Goal: Transaction & Acquisition: Purchase product/service

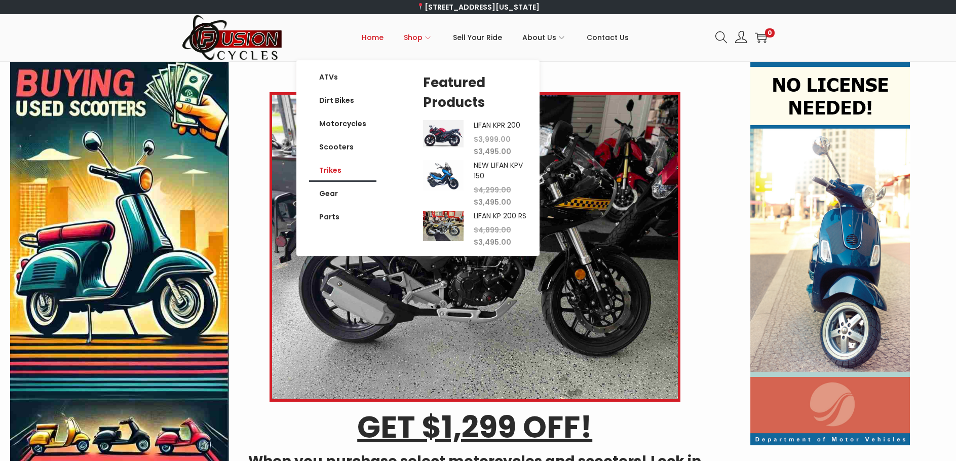
click at [341, 173] on link "Trikes" at bounding box center [342, 170] width 67 height 23
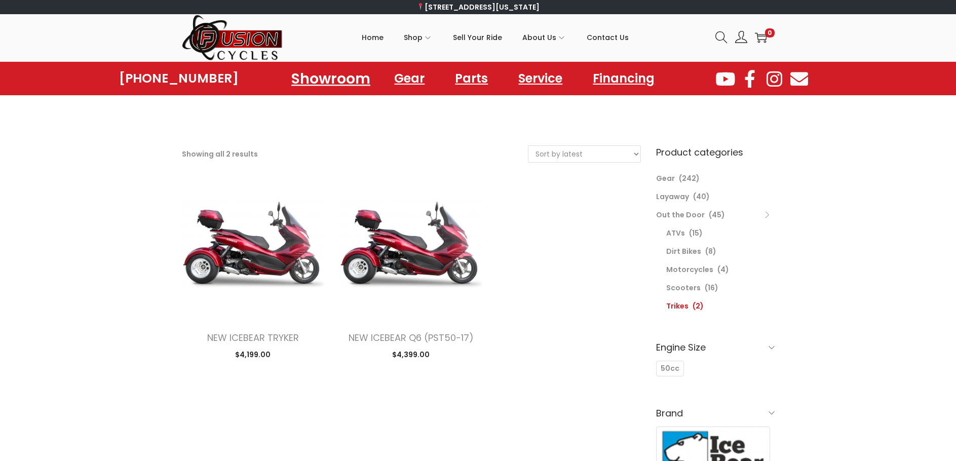
click at [344, 83] on link "Showroom" at bounding box center [330, 78] width 103 height 28
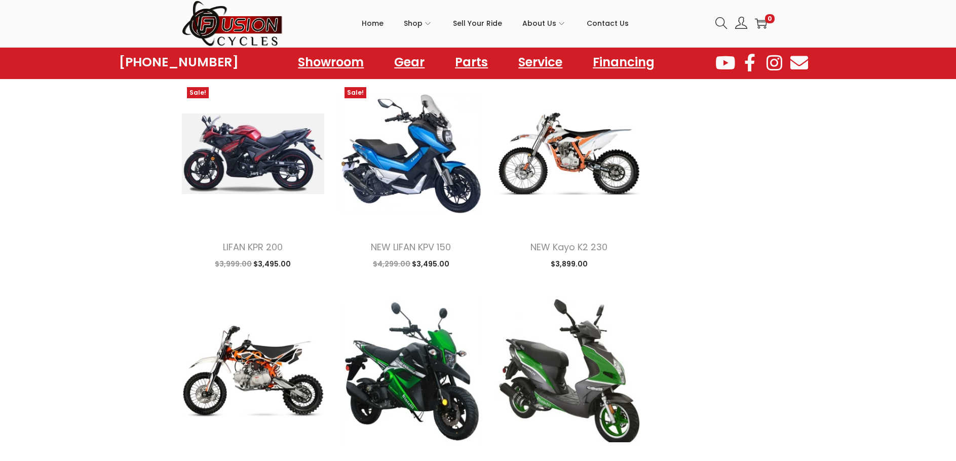
scroll to position [962, 0]
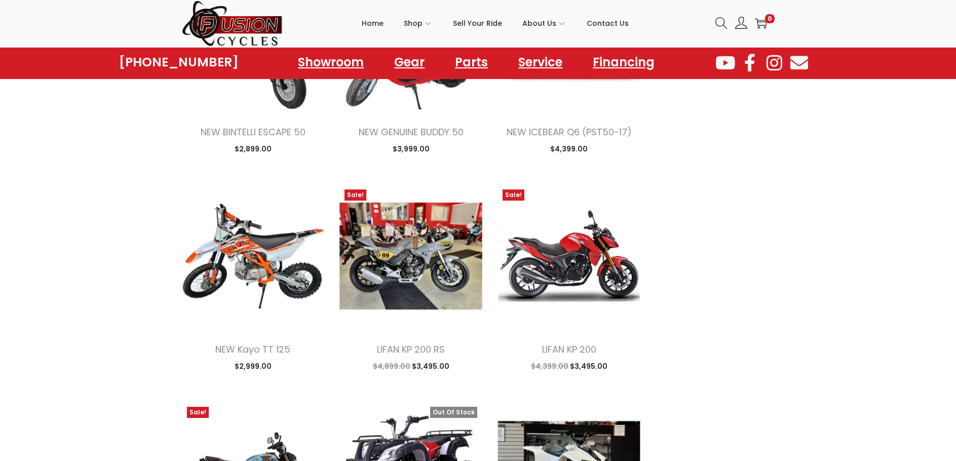
scroll to position [2076, 0]
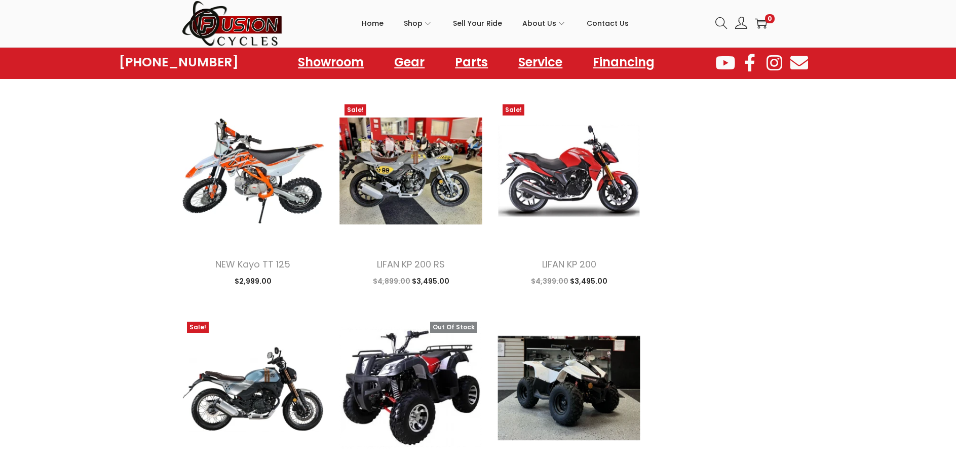
scroll to position [2076, 0]
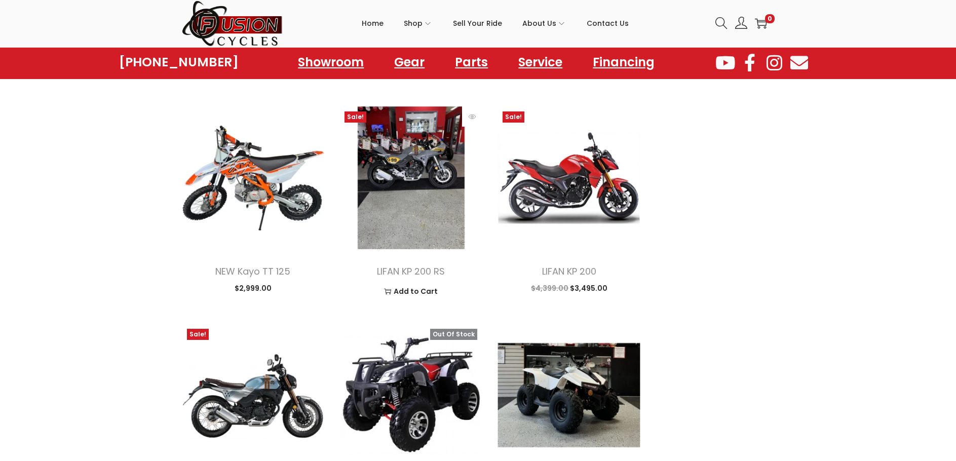
click at [432, 184] on img at bounding box center [410, 177] width 143 height 143
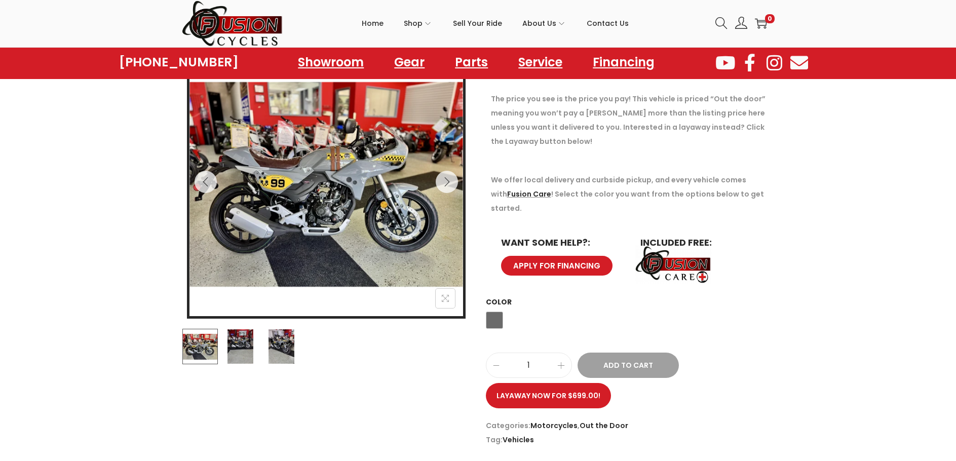
scroll to position [152, 0]
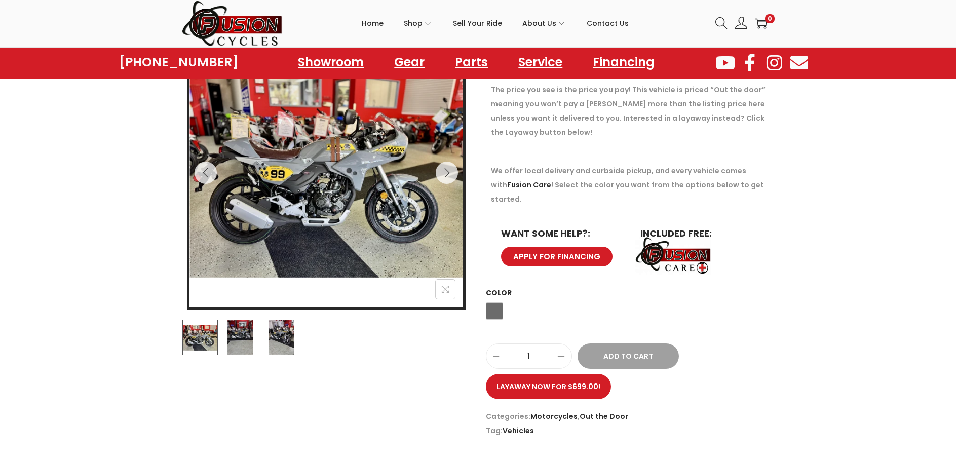
click at [255, 339] on img at bounding box center [239, 337] width 35 height 35
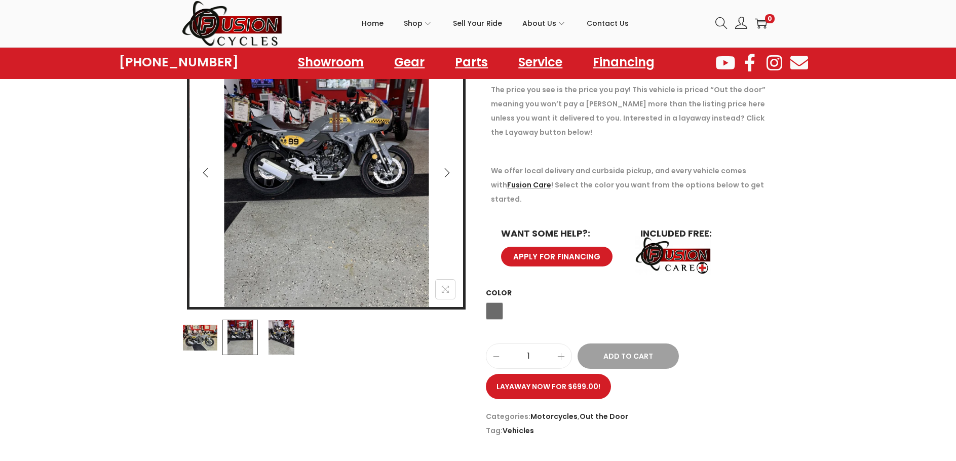
click at [291, 337] on img at bounding box center [280, 337] width 35 height 35
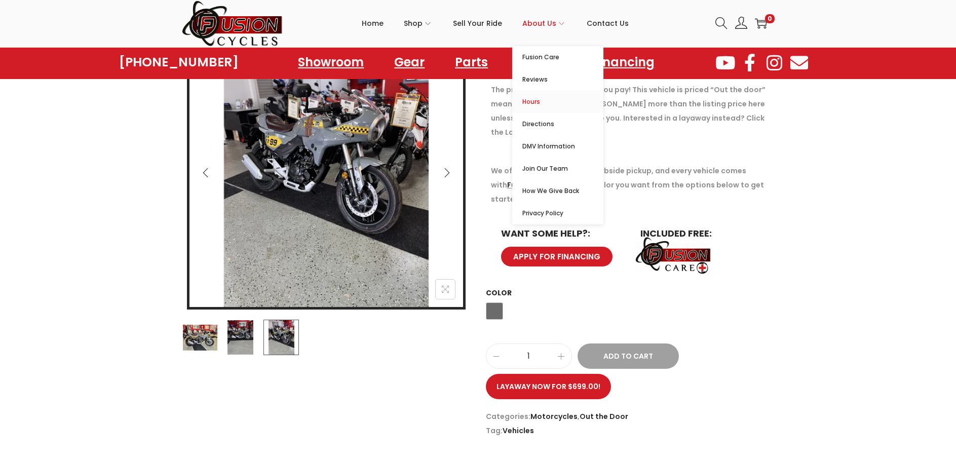
click at [537, 104] on span "Hours" at bounding box center [562, 102] width 81 height 12
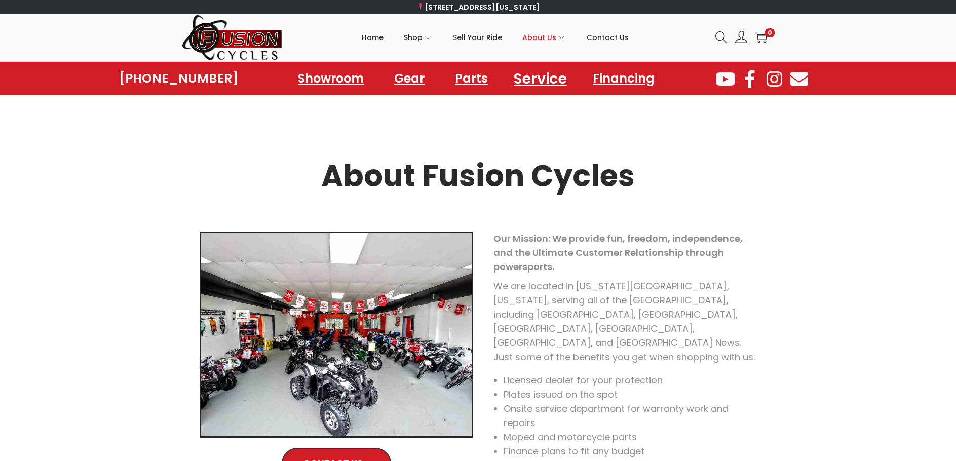
click at [538, 85] on link "Service" at bounding box center [540, 78] width 77 height 28
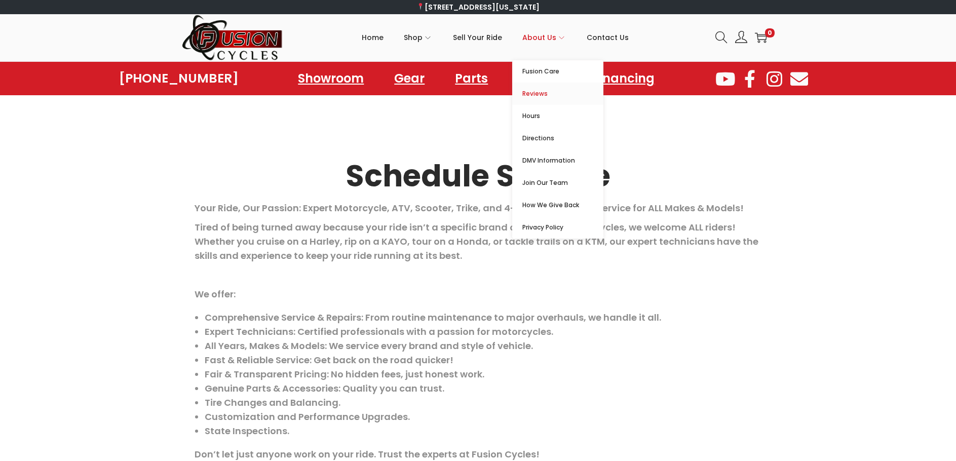
click at [535, 92] on span "Reviews" at bounding box center [562, 94] width 81 height 12
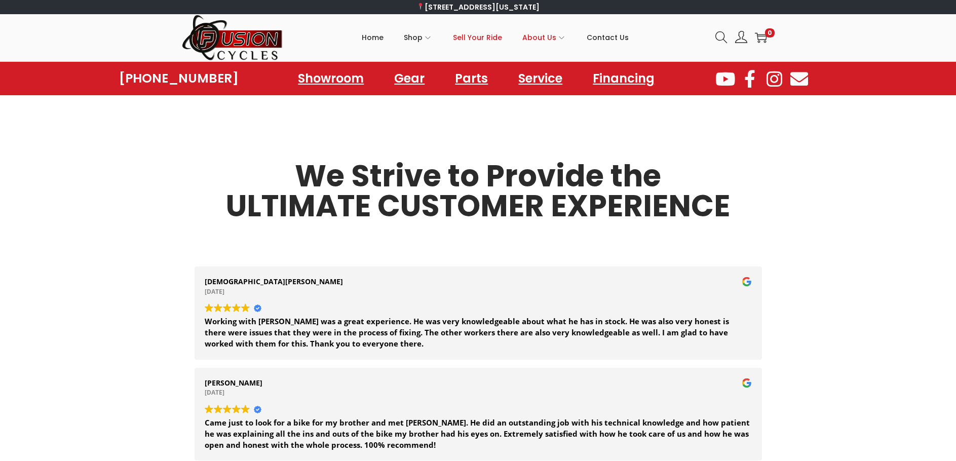
click at [494, 39] on span "Sell Your Ride" at bounding box center [477, 37] width 49 height 25
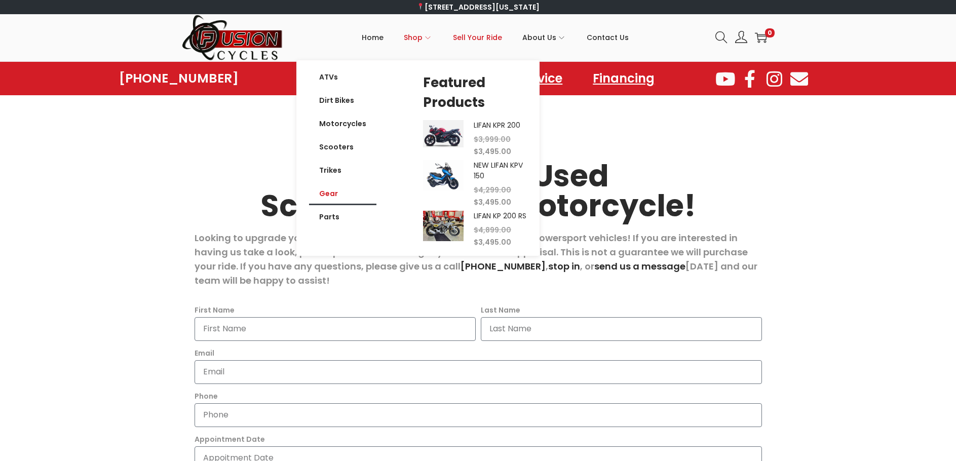
click at [330, 196] on link "Gear" at bounding box center [342, 193] width 67 height 23
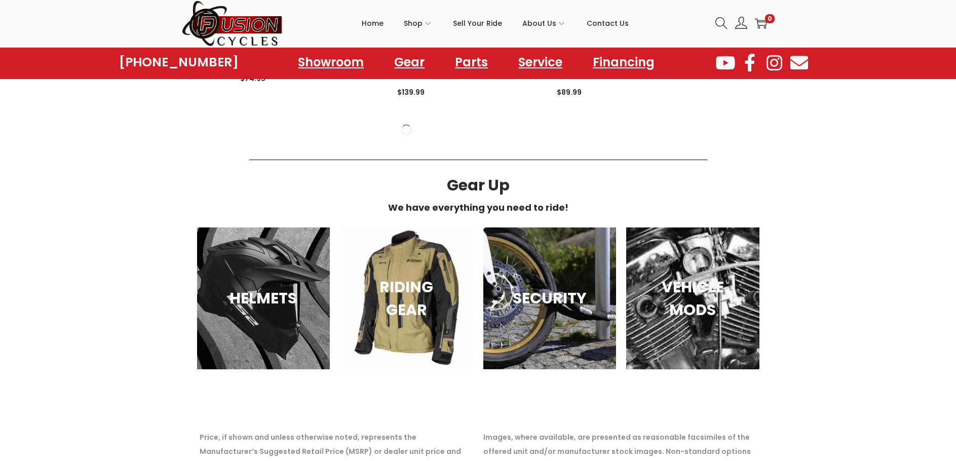
scroll to position [1671, 0]
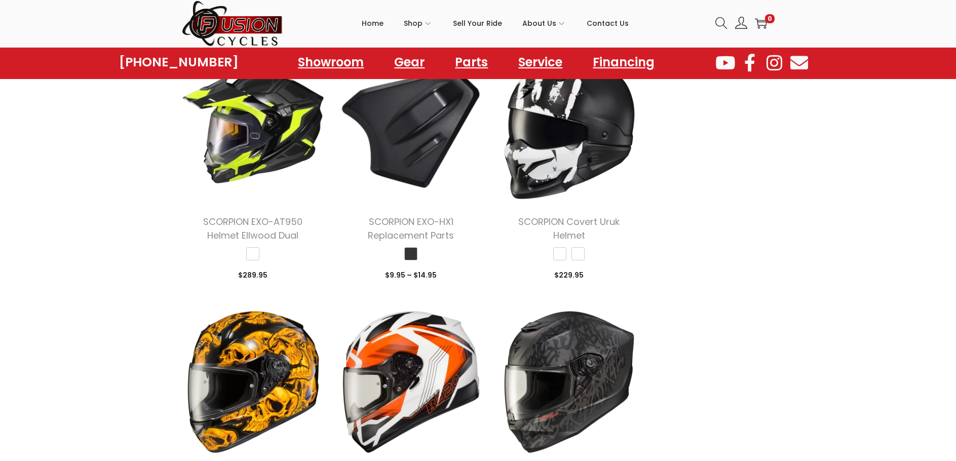
scroll to position [2076, 0]
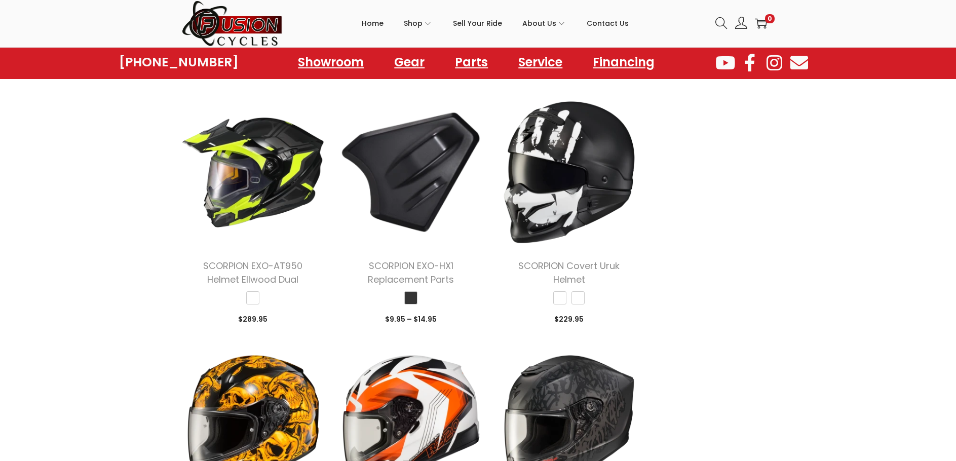
scroll to position [2076, 0]
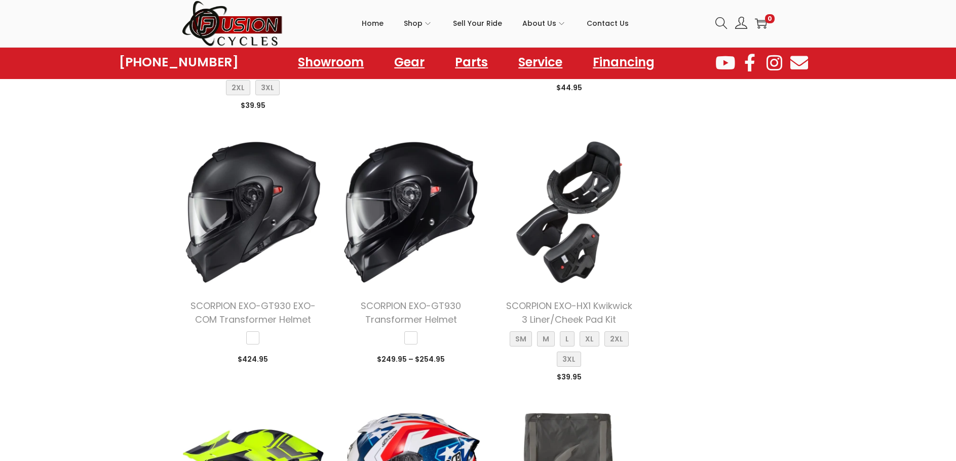
scroll to position [3444, 0]
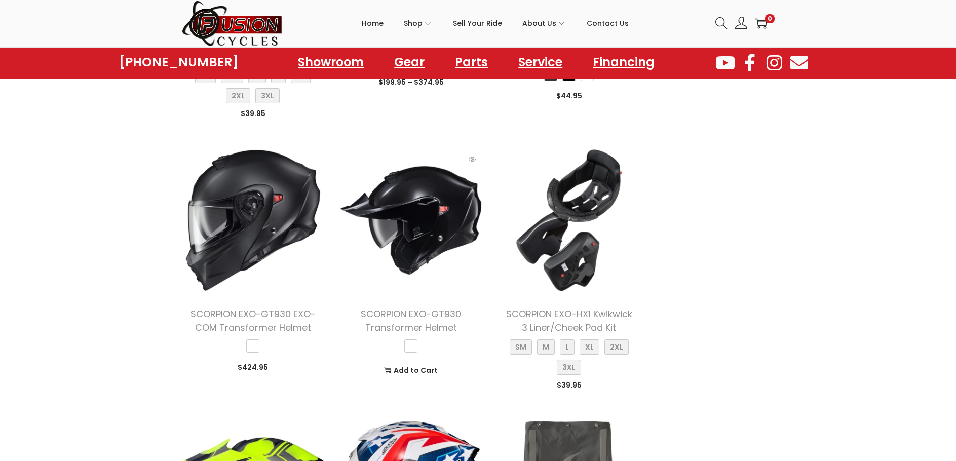
click at [368, 204] on img at bounding box center [410, 220] width 143 height 143
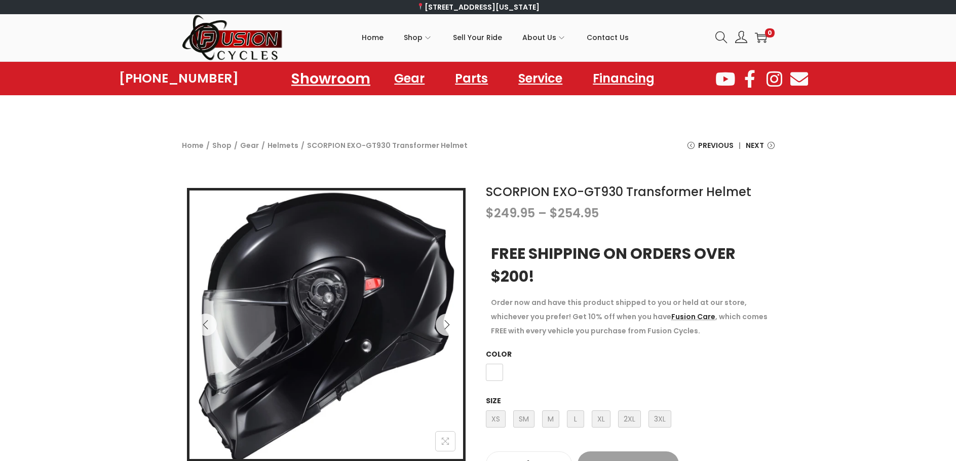
click at [307, 84] on link "Showroom" at bounding box center [330, 78] width 103 height 28
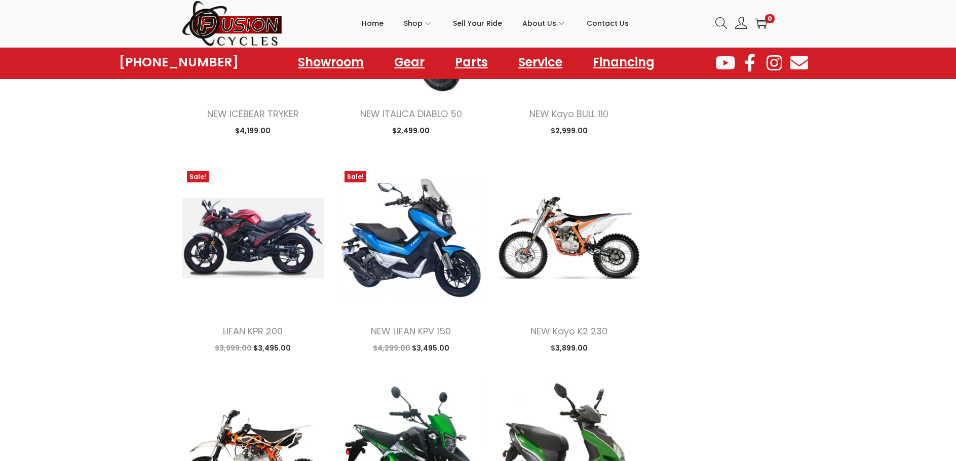
scroll to position [912, 0]
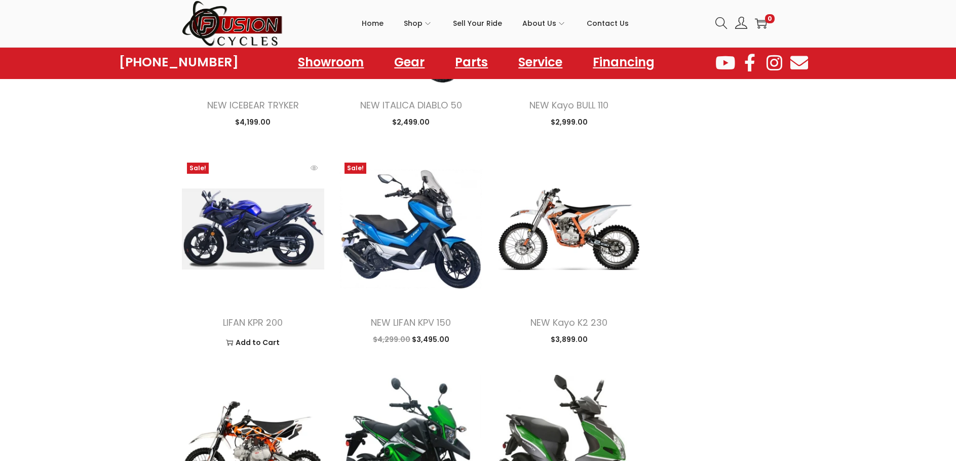
click at [240, 227] on img at bounding box center [253, 228] width 143 height 143
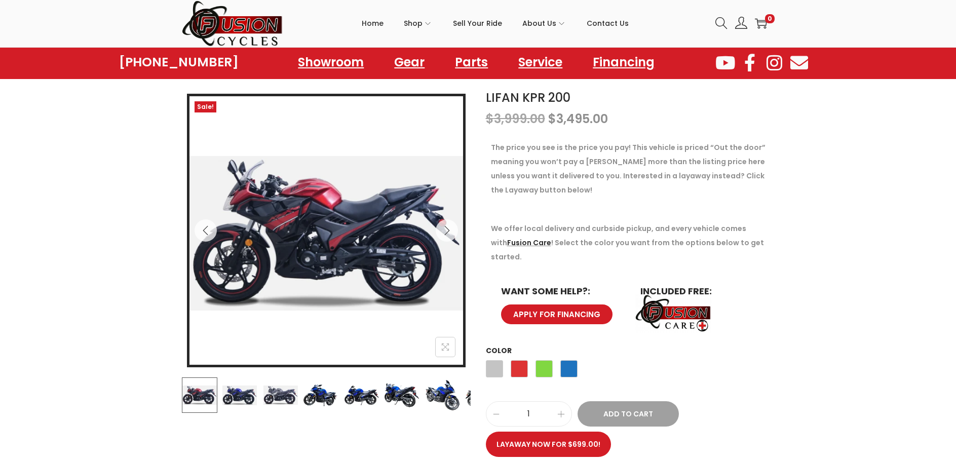
scroll to position [101, 0]
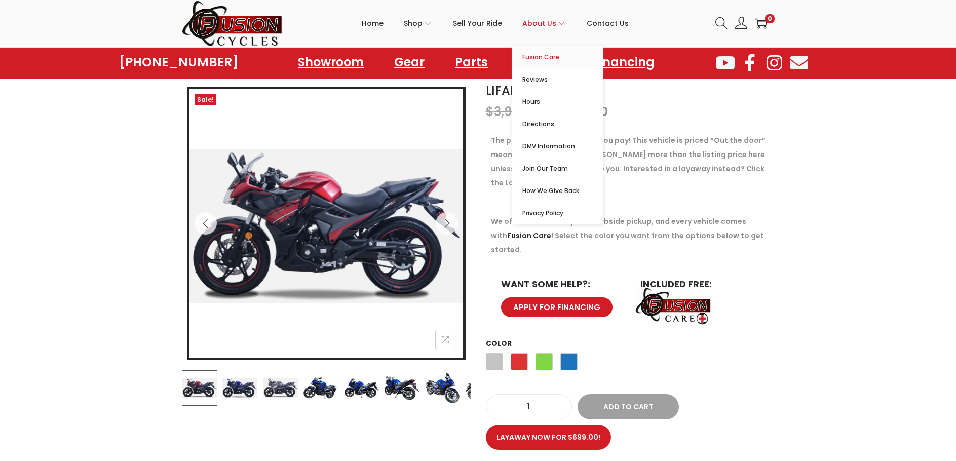
click at [541, 60] on span "Fusion Care" at bounding box center [562, 57] width 81 height 12
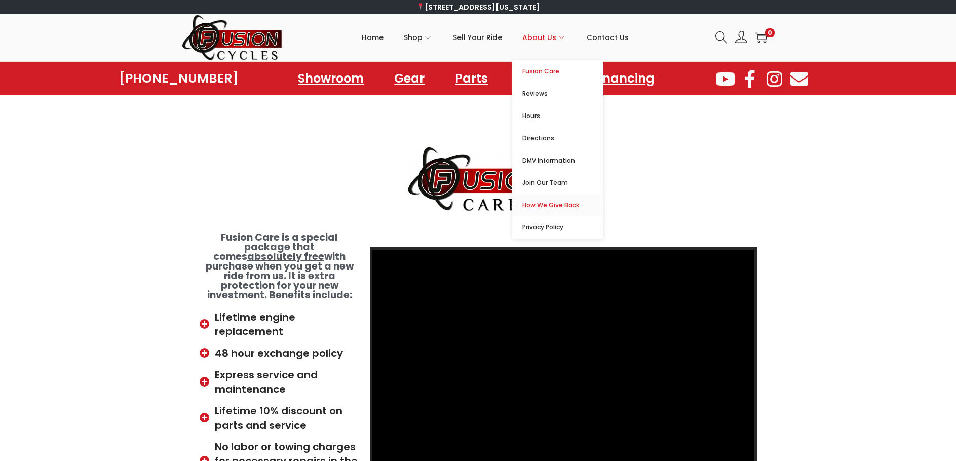
click at [553, 205] on span "How We Give Back" at bounding box center [562, 205] width 81 height 12
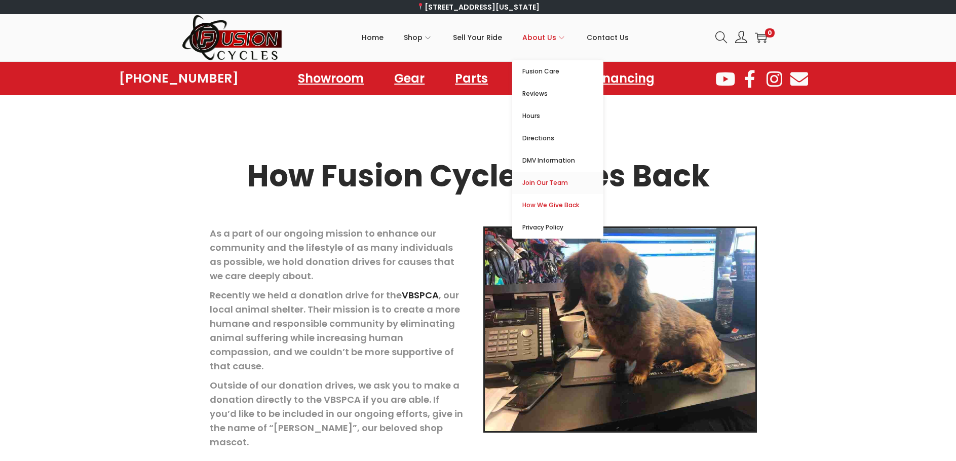
click at [548, 183] on span "Join Our Team" at bounding box center [562, 183] width 81 height 12
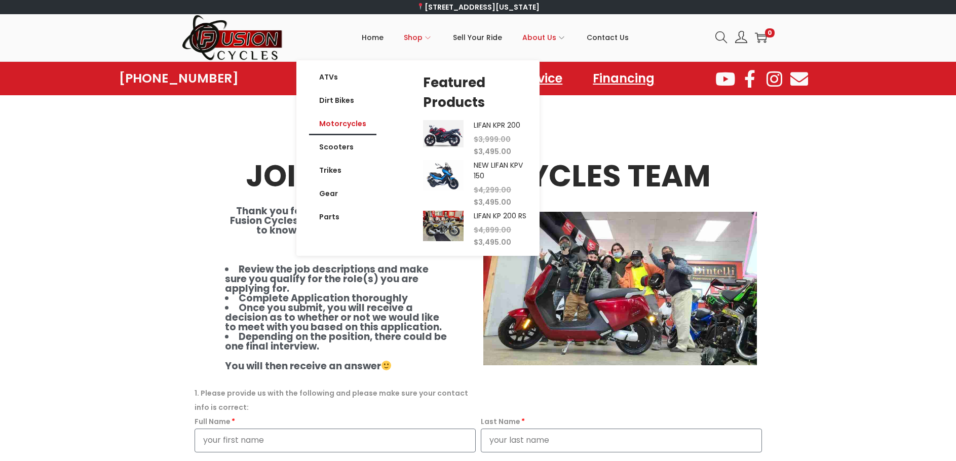
click at [346, 125] on link "Motorcycles" at bounding box center [342, 123] width 67 height 23
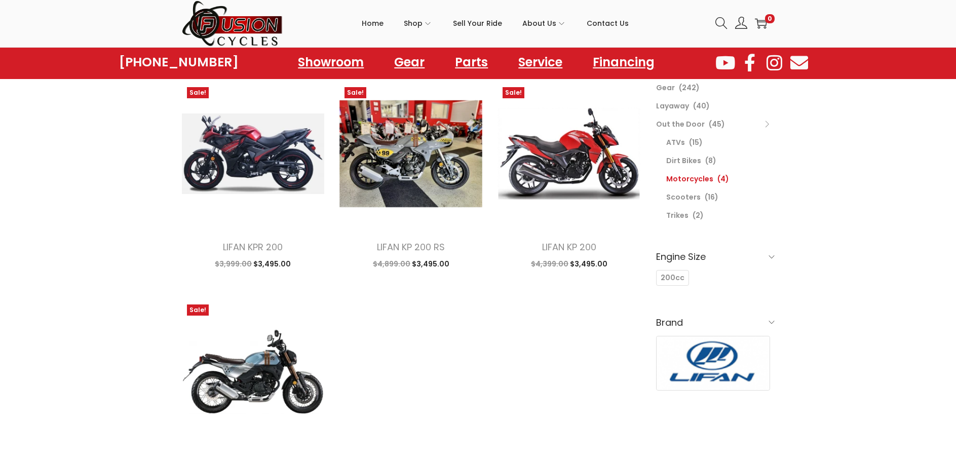
scroll to position [101, 0]
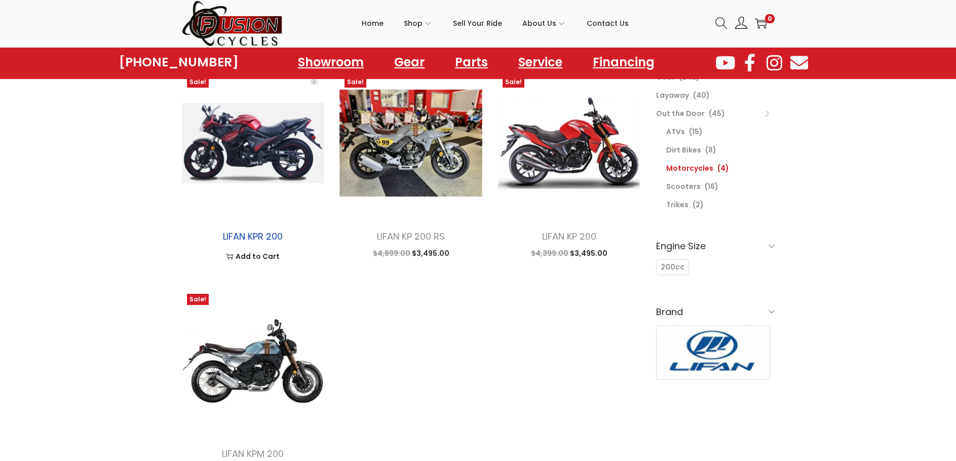
click at [239, 237] on link "LIFAN KPR 200" at bounding box center [253, 236] width 60 height 13
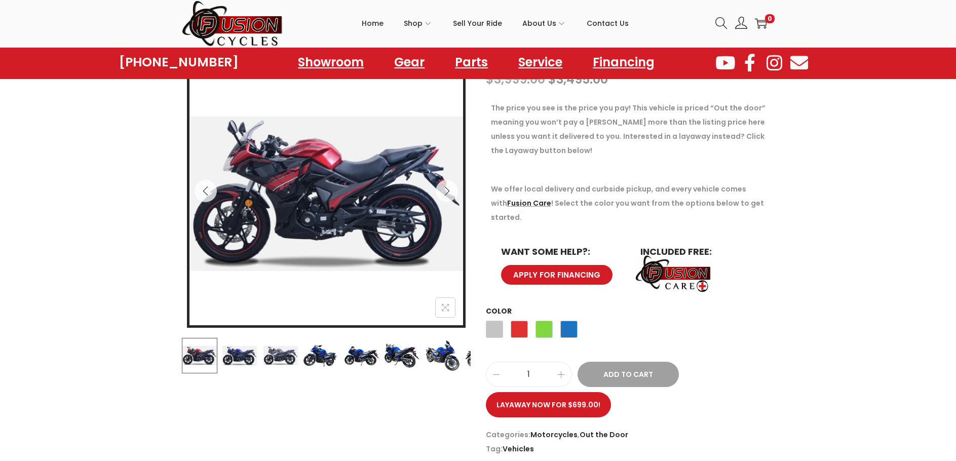
scroll to position [152, 0]
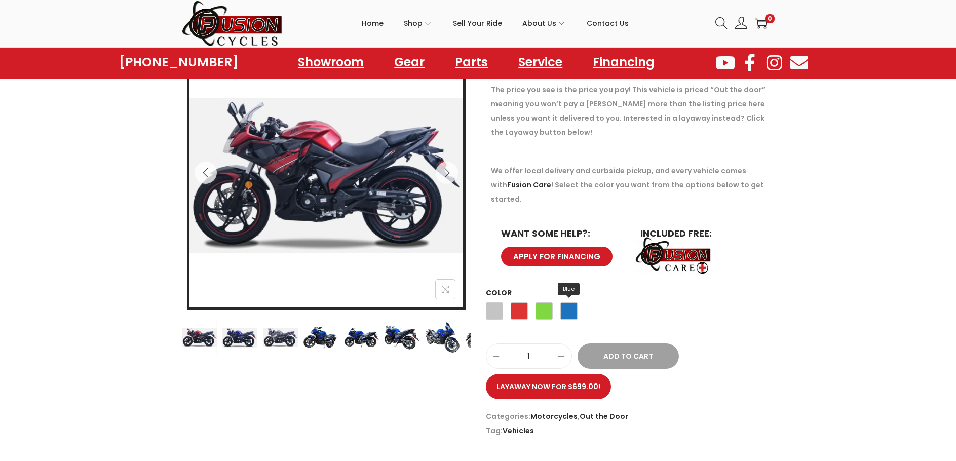
click at [566, 302] on span "Blue" at bounding box center [568, 310] width 17 height 17
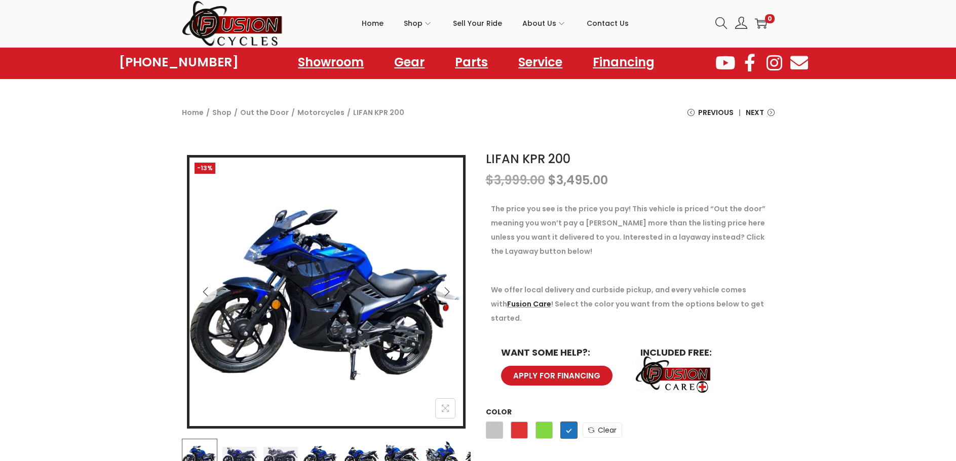
scroll to position [51, 0]
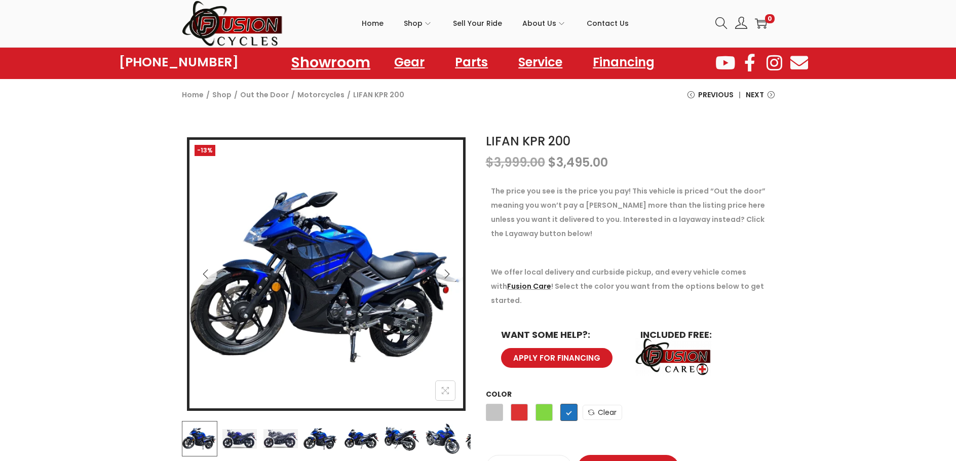
click at [325, 63] on link "Showroom" at bounding box center [330, 62] width 103 height 28
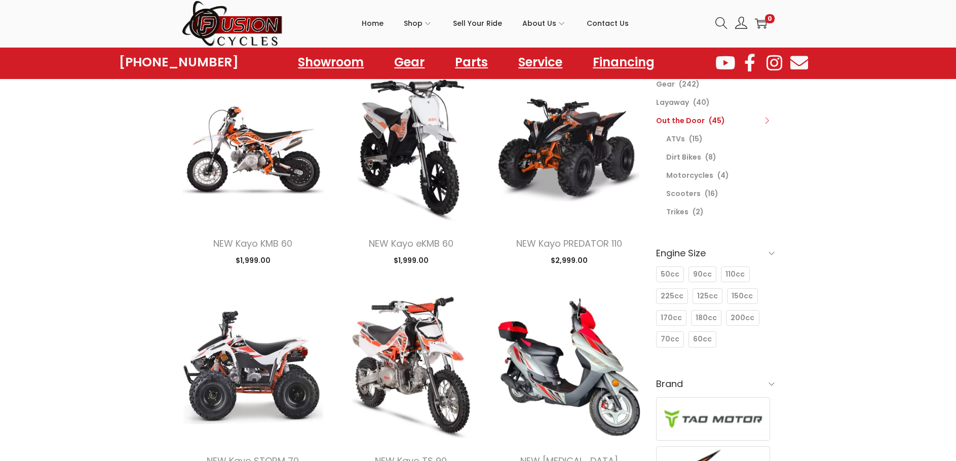
scroll to position [101, 0]
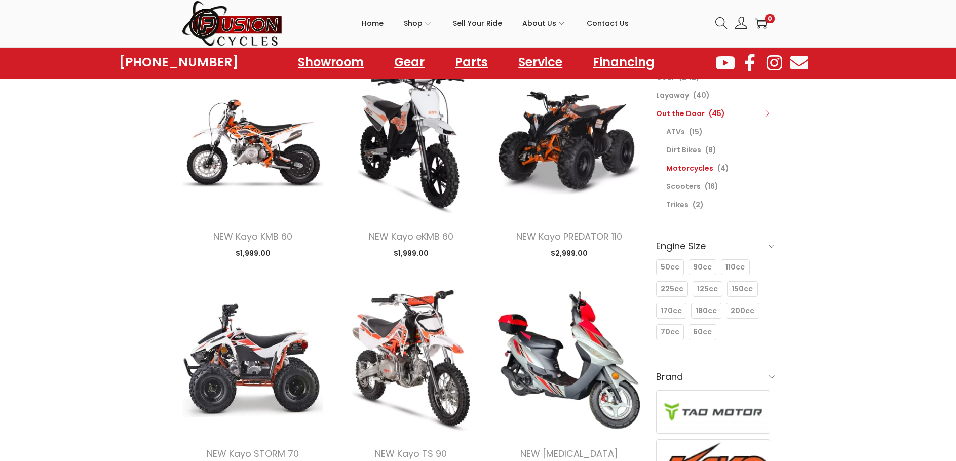
click at [686, 166] on link "Motorcycles" at bounding box center [689, 168] width 47 height 10
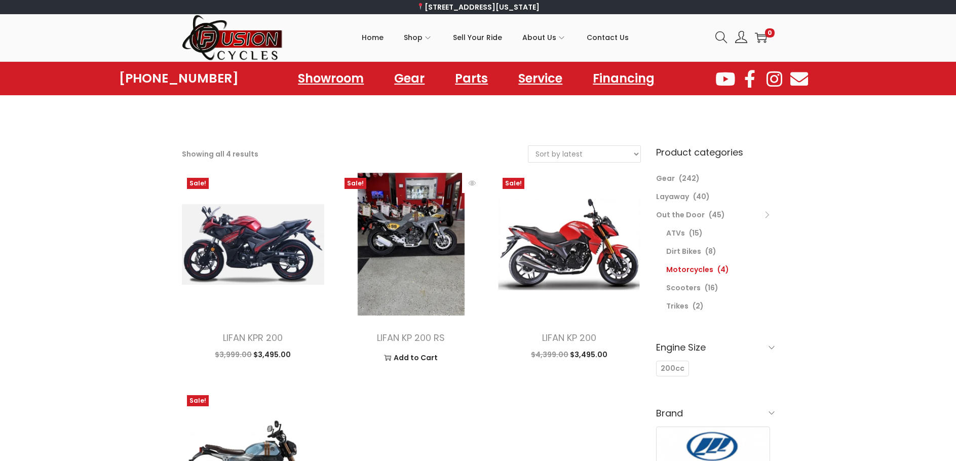
click at [424, 277] on img at bounding box center [410, 244] width 143 height 143
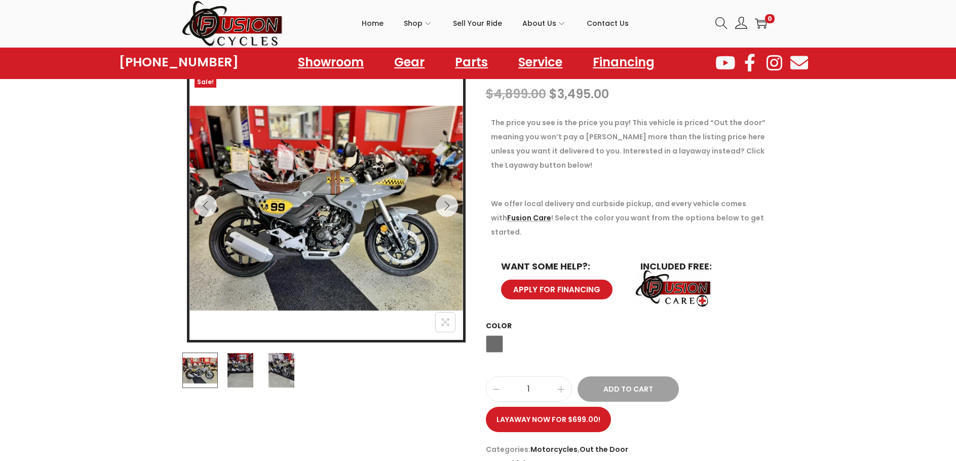
scroll to position [152, 0]
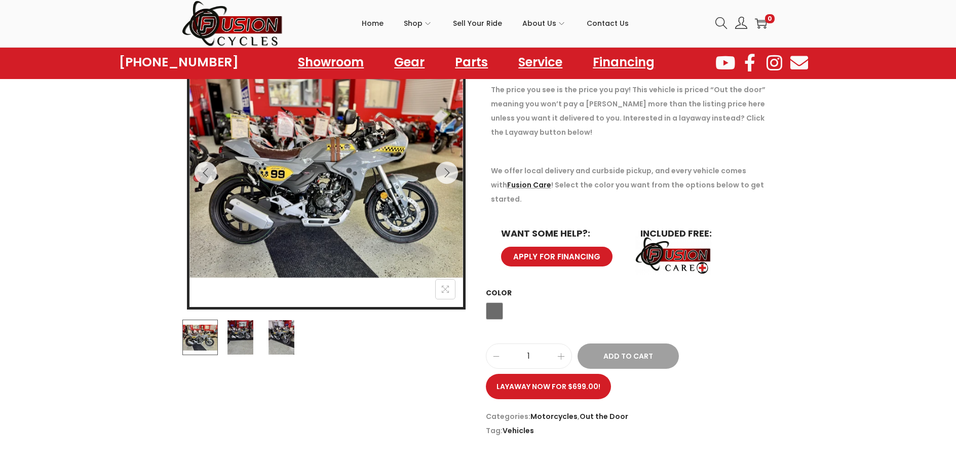
click at [244, 338] on img at bounding box center [239, 337] width 35 height 35
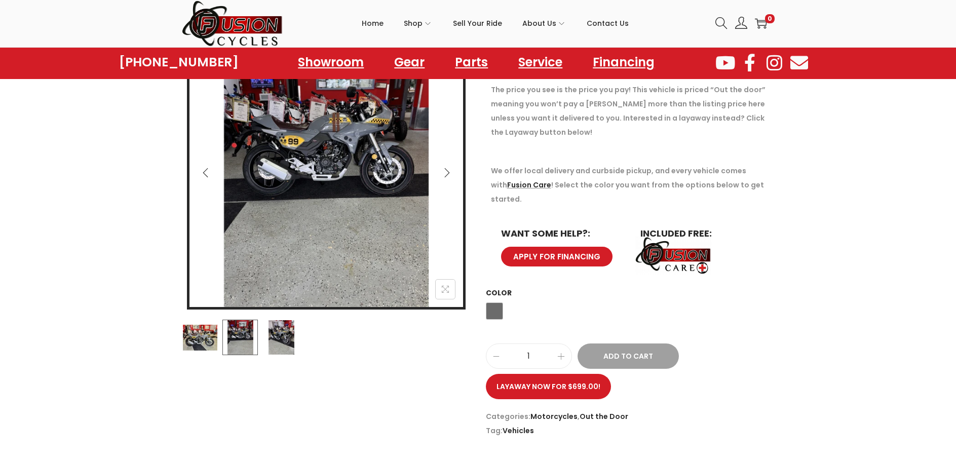
click at [271, 336] on img at bounding box center [280, 337] width 35 height 35
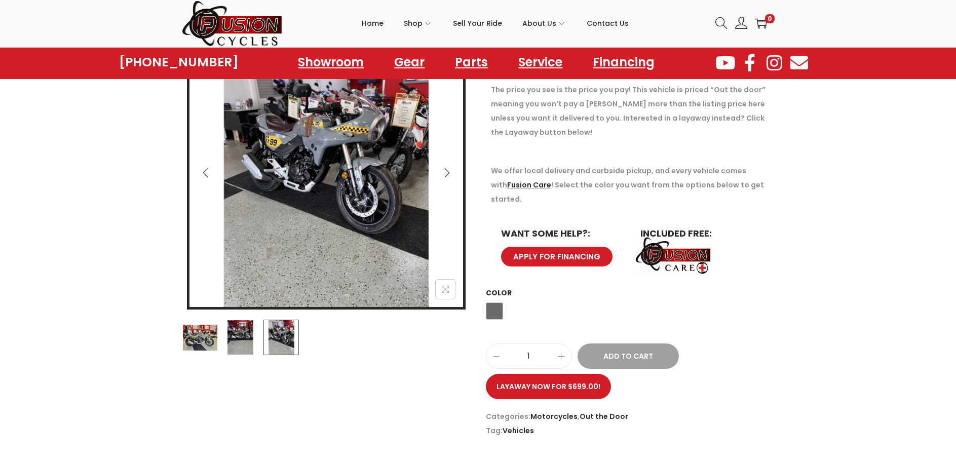
click at [207, 336] on img at bounding box center [199, 337] width 35 height 35
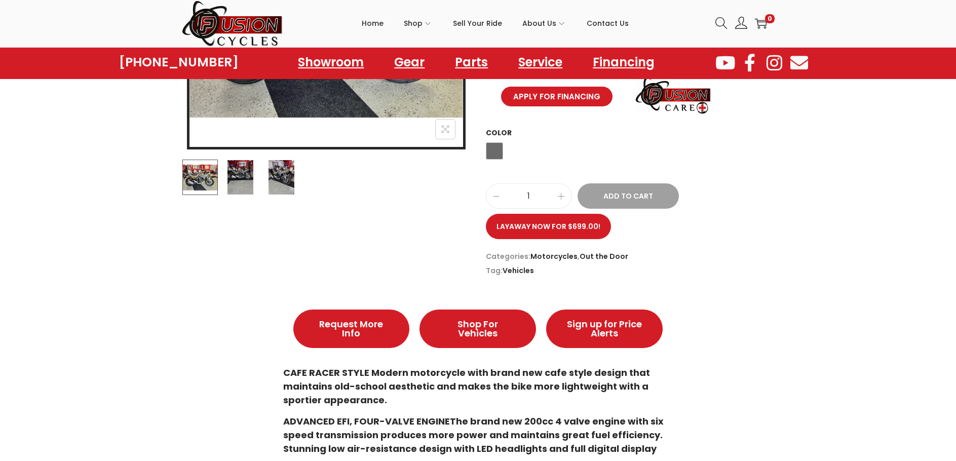
scroll to position [304, 0]
